Goal: Task Accomplishment & Management: Complete application form

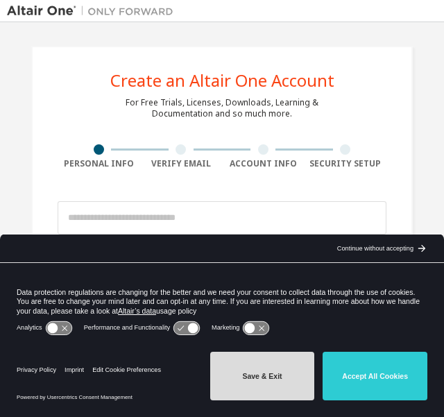
click at [296, 380] on button "Save & Exit" at bounding box center [262, 376] width 105 height 49
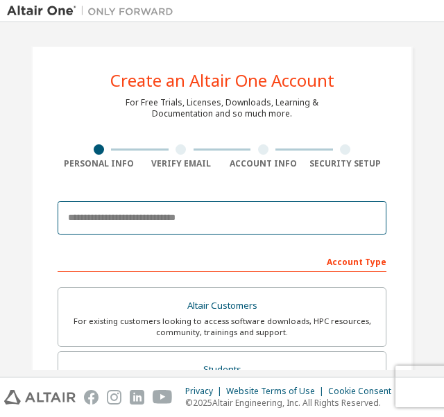
click at [235, 214] on input "email" at bounding box center [222, 217] width 329 height 33
click at [124, 226] on input "email" at bounding box center [222, 217] width 329 height 33
type input "*"
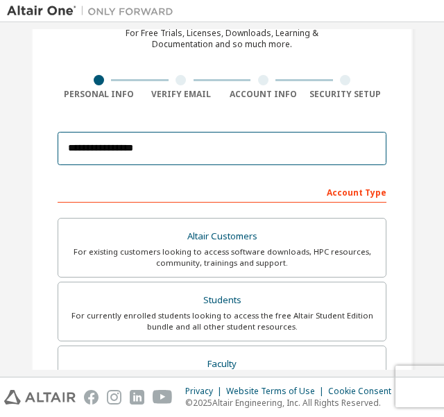
scroll to position [139, 0]
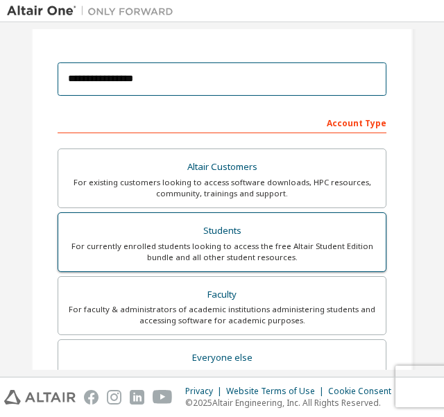
type input "**********"
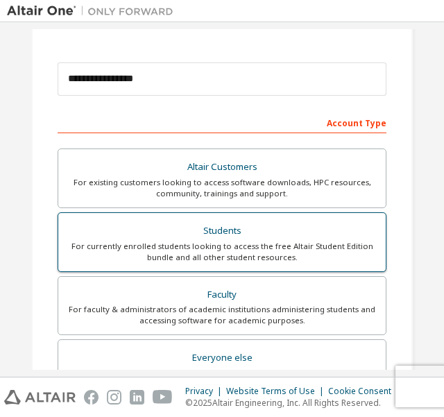
click at [179, 238] on div "Students" at bounding box center [222, 230] width 311 height 19
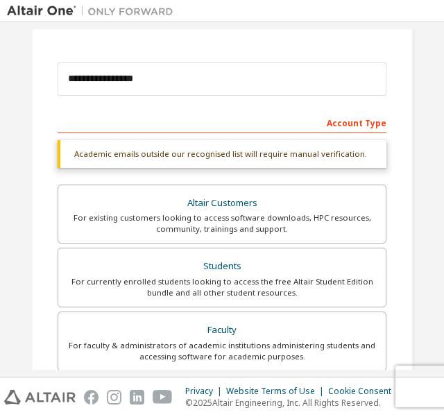
click at [212, 120] on div "Account Type" at bounding box center [222, 122] width 329 height 22
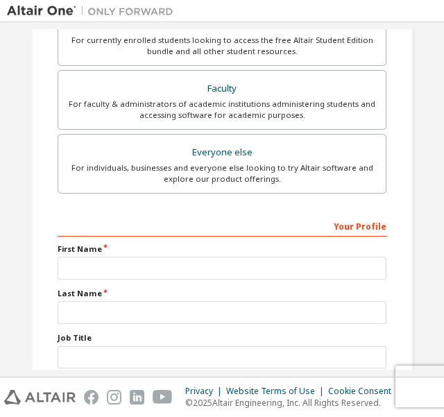
scroll to position [416, 0]
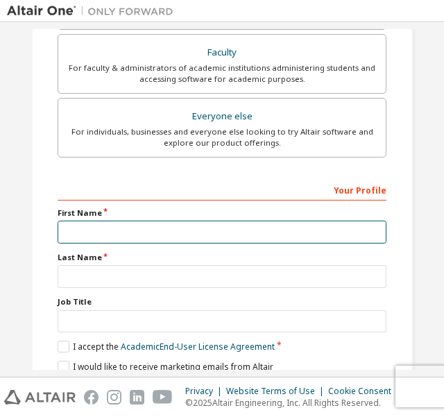
click at [174, 221] on input "text" at bounding box center [222, 232] width 329 height 23
type input "**********"
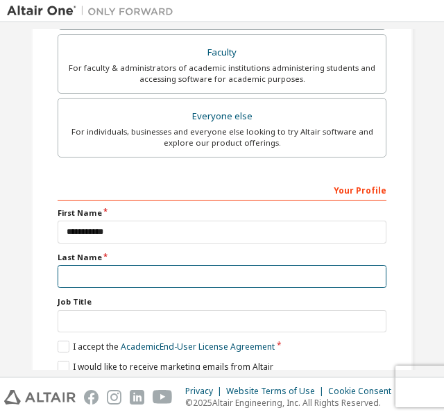
click at [146, 269] on input "text" at bounding box center [222, 276] width 329 height 23
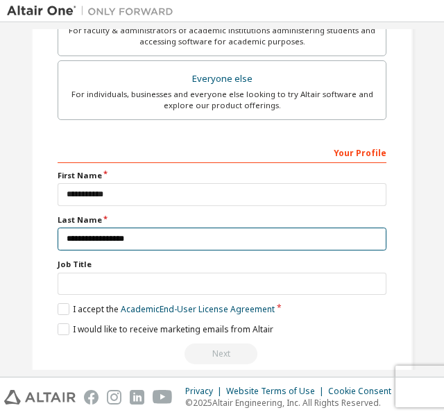
scroll to position [471, 0]
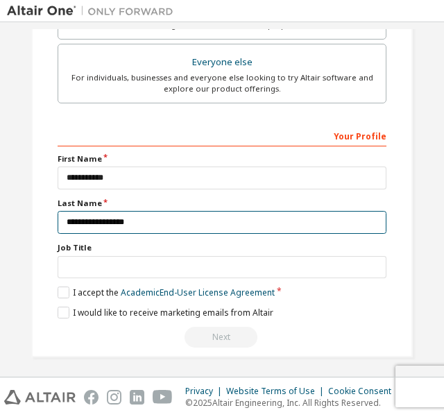
type input "**********"
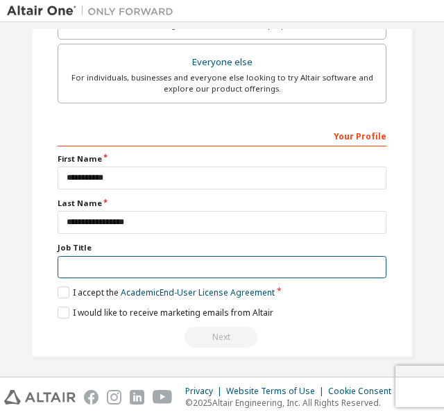
click at [139, 263] on input "text" at bounding box center [222, 267] width 329 height 23
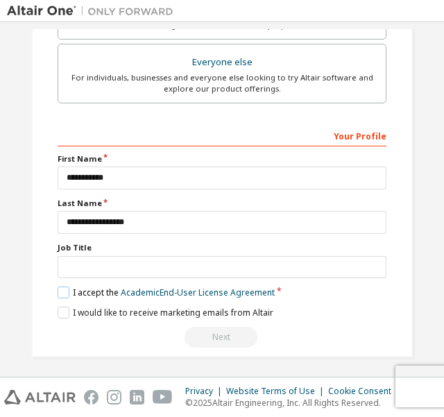
click at [60, 289] on label "I accept the Academic End-User License Agreement" at bounding box center [166, 293] width 217 height 12
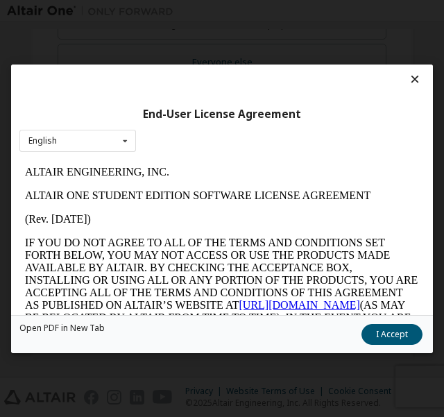
scroll to position [0, 0]
click at [96, 137] on div "English English" at bounding box center [77, 140] width 117 height 23
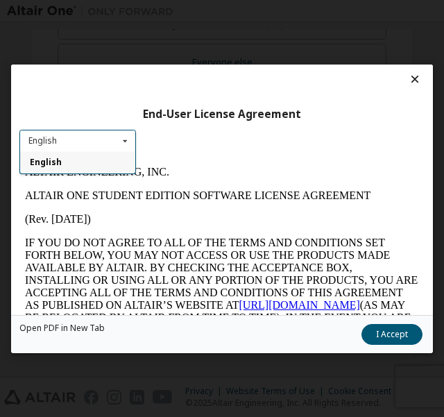
click at [85, 144] on div "English English" at bounding box center [77, 140] width 117 height 23
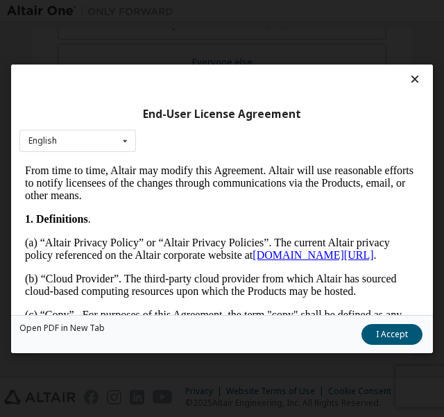
scroll to position [416, 0]
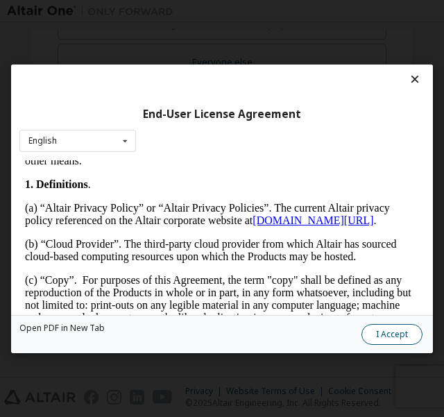
click at [386, 328] on button "I Accept" at bounding box center [392, 333] width 61 height 21
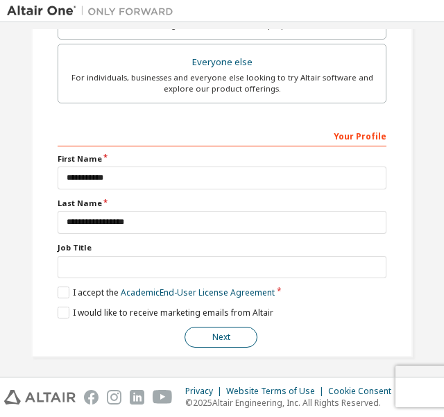
click at [217, 327] on button "Next" at bounding box center [221, 337] width 73 height 21
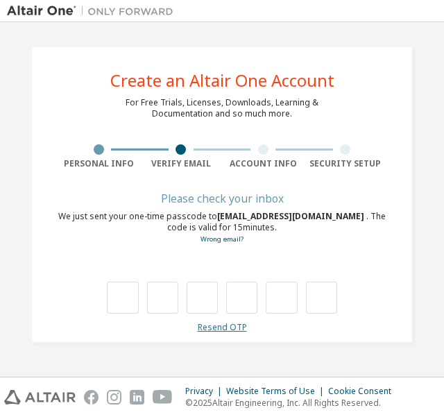
click at [237, 328] on link "Resend OTP" at bounding box center [222, 327] width 49 height 12
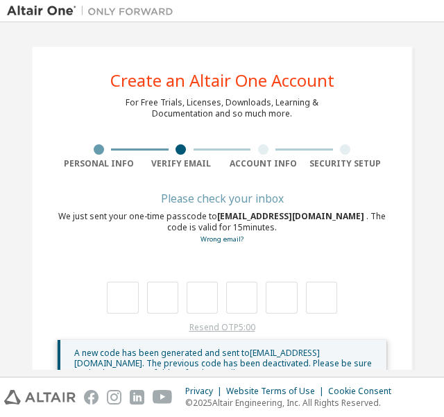
scroll to position [44, 0]
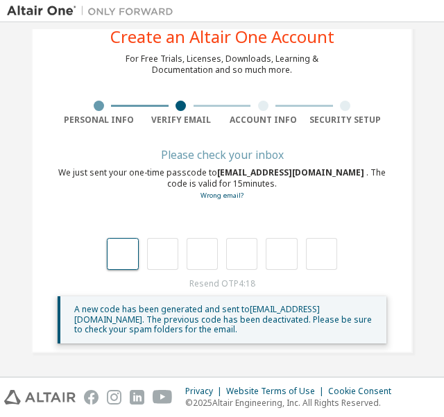
click at [108, 246] on input "text" at bounding box center [122, 254] width 31 height 32
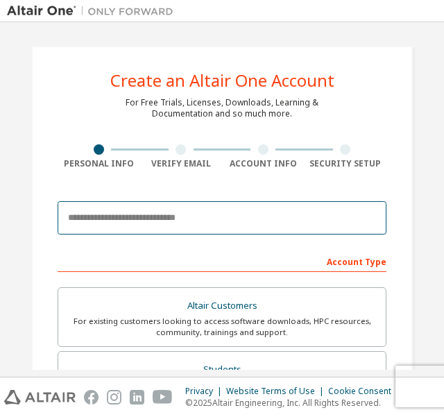
click at [103, 220] on input "email" at bounding box center [222, 217] width 329 height 33
type input "**********"
click at [192, 233] on input "**********" at bounding box center [222, 217] width 329 height 33
click at [212, 213] on input "**********" at bounding box center [222, 217] width 329 height 33
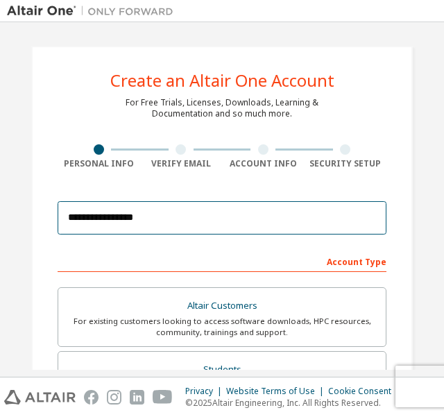
click at [212, 213] on input "**********" at bounding box center [222, 217] width 329 height 33
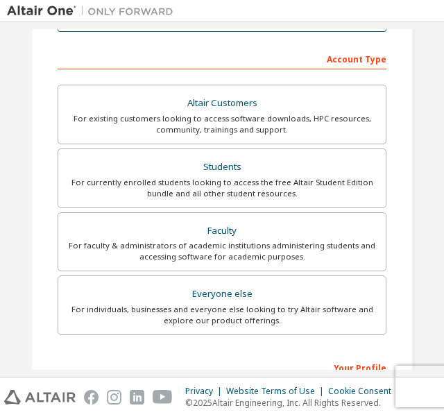
scroll to position [208, 0]
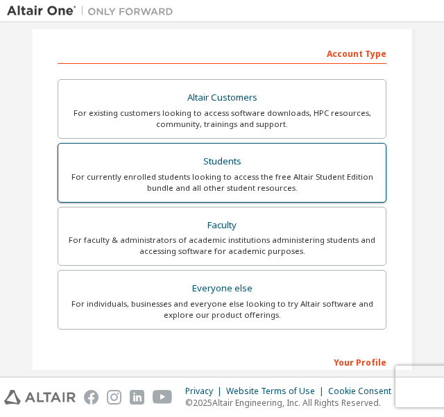
click at [115, 176] on div "For currently enrolled students looking to access the free Altair Student Editi…" at bounding box center [222, 182] width 311 height 22
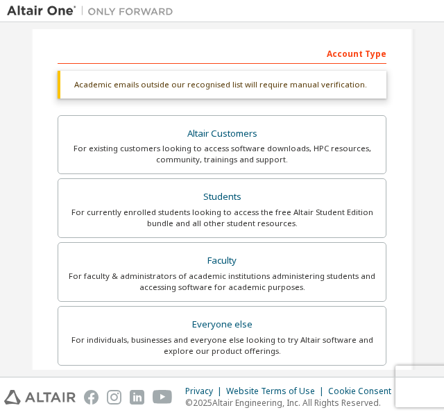
scroll to position [416, 0]
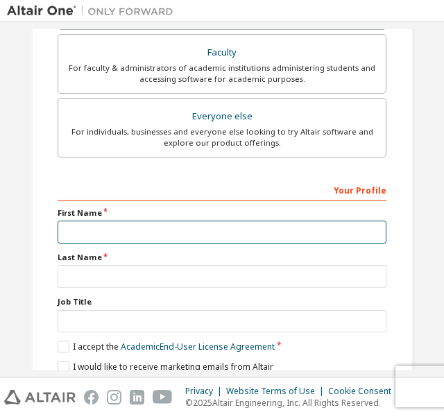
click at [67, 228] on input "text" at bounding box center [222, 232] width 329 height 23
type input "**********"
click at [101, 221] on input "**********" at bounding box center [222, 232] width 329 height 23
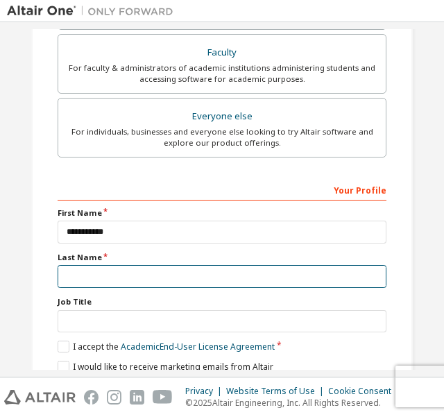
click at [91, 269] on input "text" at bounding box center [222, 276] width 329 height 23
type input "**********"
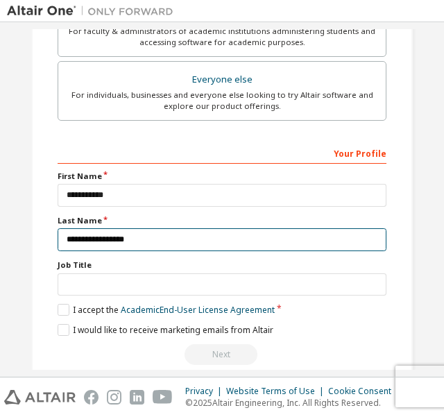
scroll to position [471, 0]
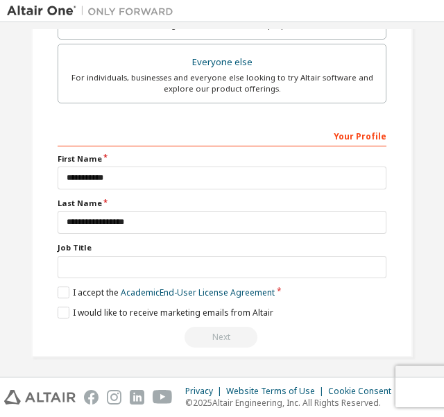
click at [60, 289] on label "I accept the Academic End-User License Agreement" at bounding box center [166, 293] width 217 height 12
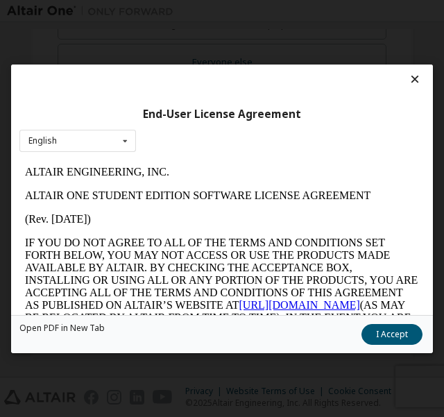
scroll to position [0, 0]
click at [385, 330] on button "I Accept" at bounding box center [392, 333] width 61 height 21
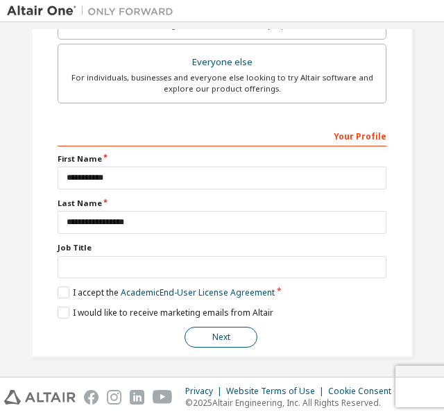
click at [189, 341] on button "Next" at bounding box center [221, 337] width 73 height 21
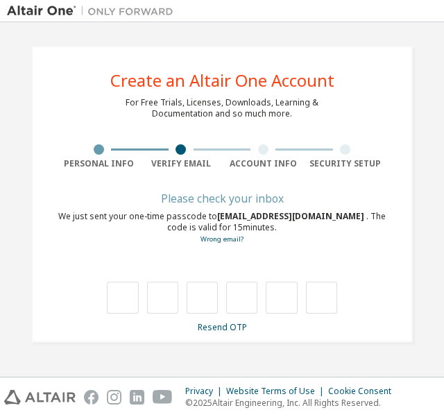
click at [311, 278] on div at bounding box center [222, 283] width 329 height 60
click at [225, 322] on link "Resend OTP" at bounding box center [222, 327] width 49 height 12
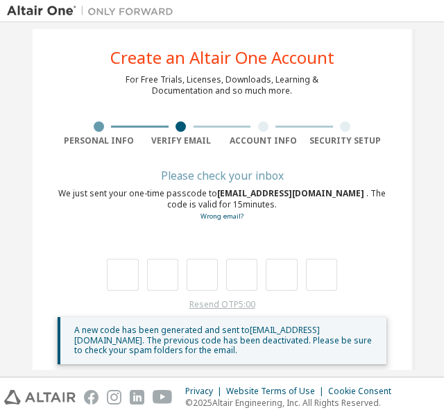
scroll to position [44, 0]
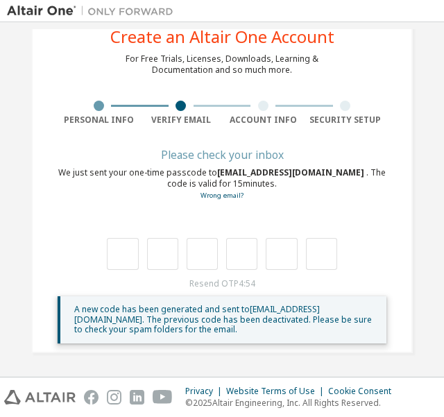
click at [292, 171] on span "[EMAIL_ADDRESS][DOMAIN_NAME]" at bounding box center [291, 173] width 149 height 12
click at [297, 172] on div "We just sent your one-time passcode to anm675@id.uib.eu . The code is valid for…" at bounding box center [222, 184] width 329 height 34
click at [300, 198] on div "We just sent your one-time passcode to anm675@id.uib.eu . The code is valid for…" at bounding box center [222, 184] width 329 height 34
click at [210, 288] on link "Resend OTP" at bounding box center [222, 284] width 49 height 12
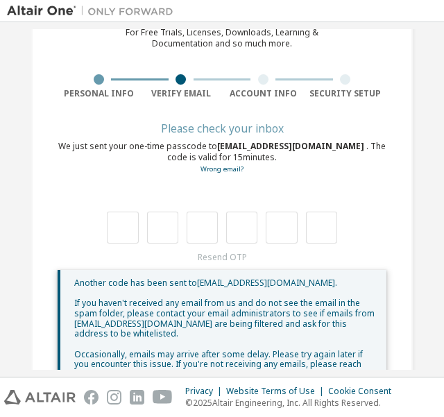
scroll to position [0, 0]
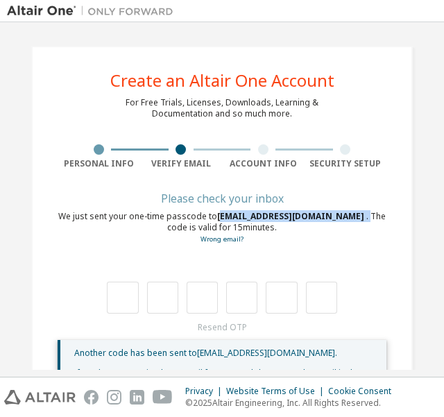
drag, startPoint x: 219, startPoint y: 219, endPoint x: 299, endPoint y: 211, distance: 81.0
click at [299, 211] on div "We just sent your one-time passcode to anm675@id.uib.eu . The code is valid for…" at bounding box center [222, 228] width 329 height 34
click at [208, 187] on div "**********" at bounding box center [222, 262] width 382 height 432
click at [226, 237] on link "Wrong email?" at bounding box center [222, 239] width 43 height 9
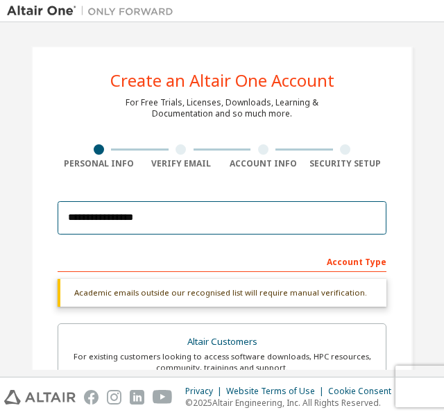
click at [190, 219] on input "**********" at bounding box center [222, 217] width 329 height 33
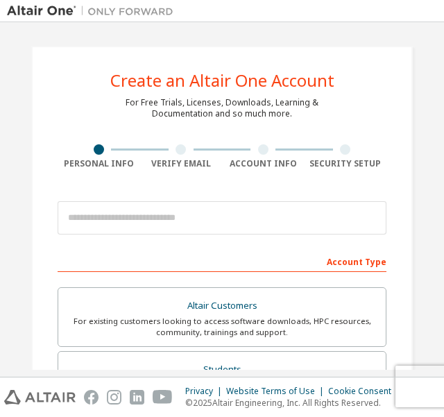
click at [161, 194] on div at bounding box center [222, 217] width 329 height 47
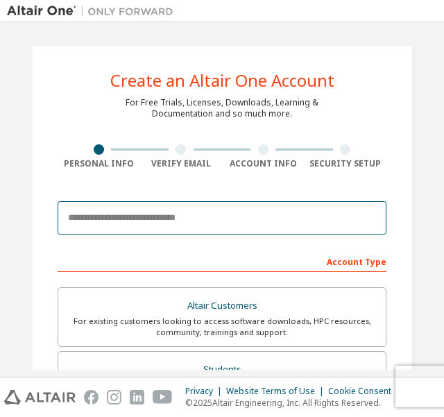
click at [162, 211] on input "email" at bounding box center [222, 217] width 329 height 33
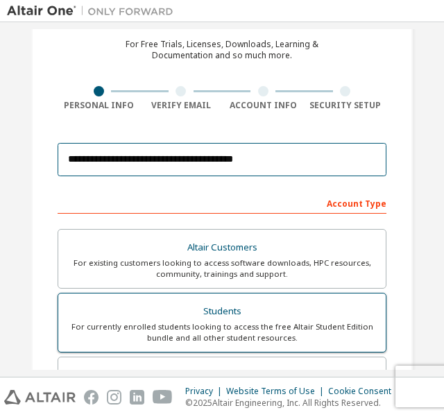
scroll to position [139, 0]
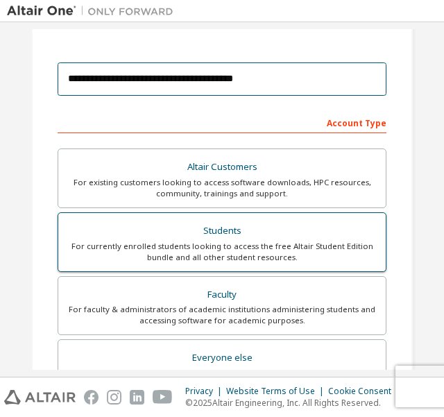
type input "**********"
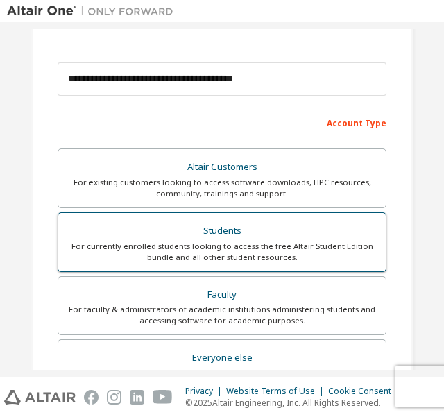
click at [233, 242] on div "For currently enrolled students looking to access the free Altair Student Editi…" at bounding box center [222, 252] width 311 height 22
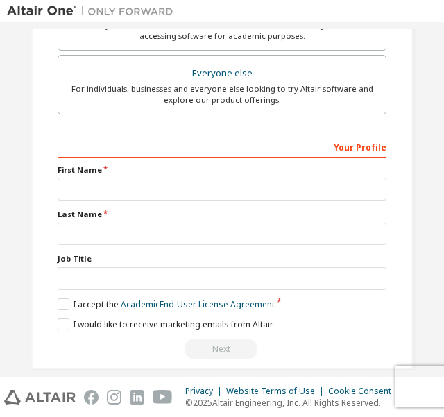
scroll to position [435, 0]
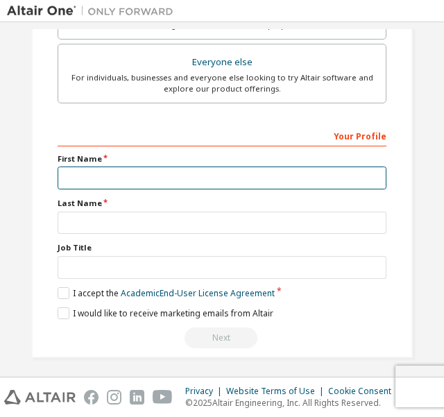
click at [157, 178] on input "text" at bounding box center [222, 178] width 329 height 23
type input "**********"
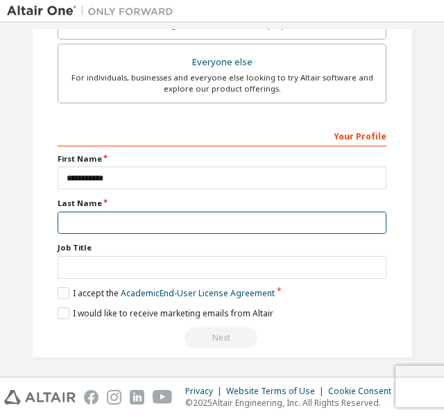
click at [152, 216] on input "text" at bounding box center [222, 223] width 329 height 23
type input "**********"
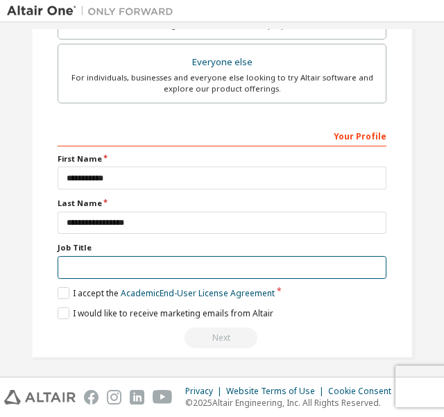
click at [140, 266] on input "text" at bounding box center [222, 267] width 329 height 23
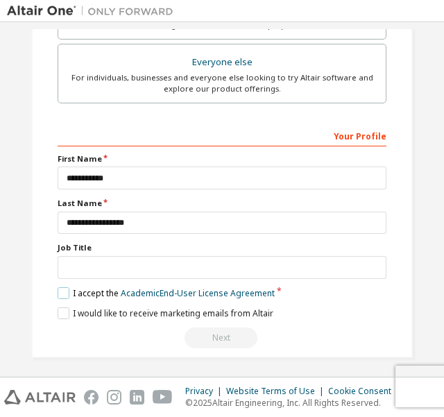
click at [74, 287] on label "I accept the Academic End-User License Agreement" at bounding box center [166, 293] width 217 height 12
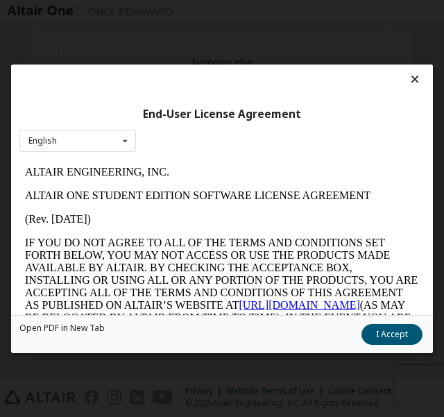
scroll to position [0, 0]
click at [389, 330] on button "I Accept" at bounding box center [392, 333] width 61 height 21
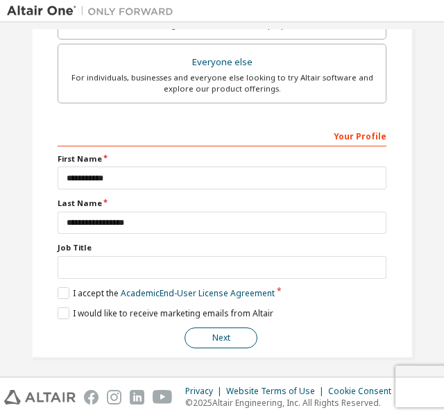
click at [196, 337] on button "Next" at bounding box center [221, 338] width 73 height 21
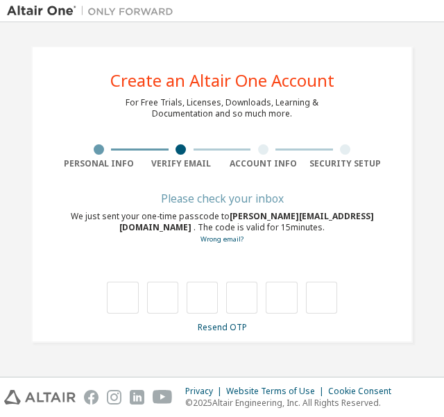
type input "*"
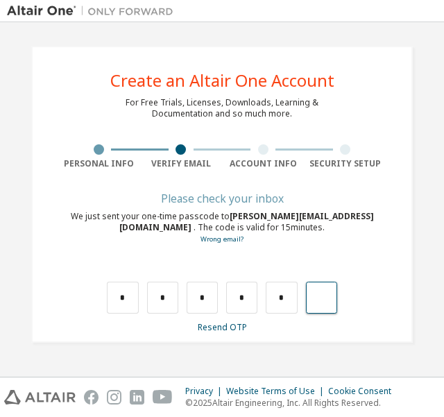
type input "*"
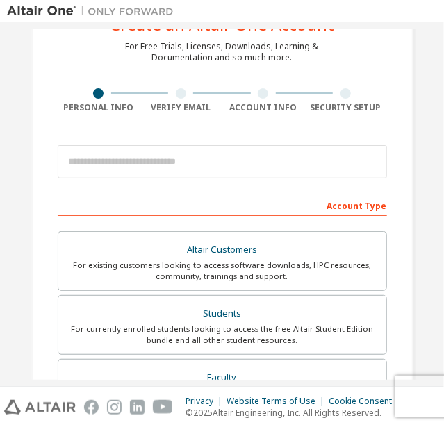
scroll to position [69, 0]
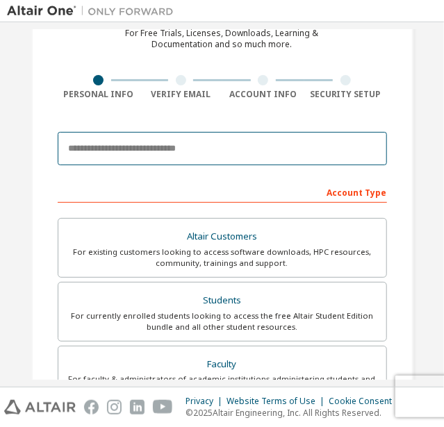
click at [203, 149] on input "email" at bounding box center [222, 148] width 329 height 33
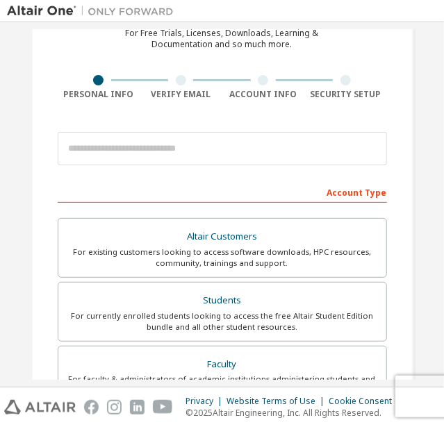
click at [230, 110] on div "Create an Altair One Account For Free Trials, Licenses, Downloads, Learning & D…" at bounding box center [222, 349] width 382 height 747
